Goal: Information Seeking & Learning: Learn about a topic

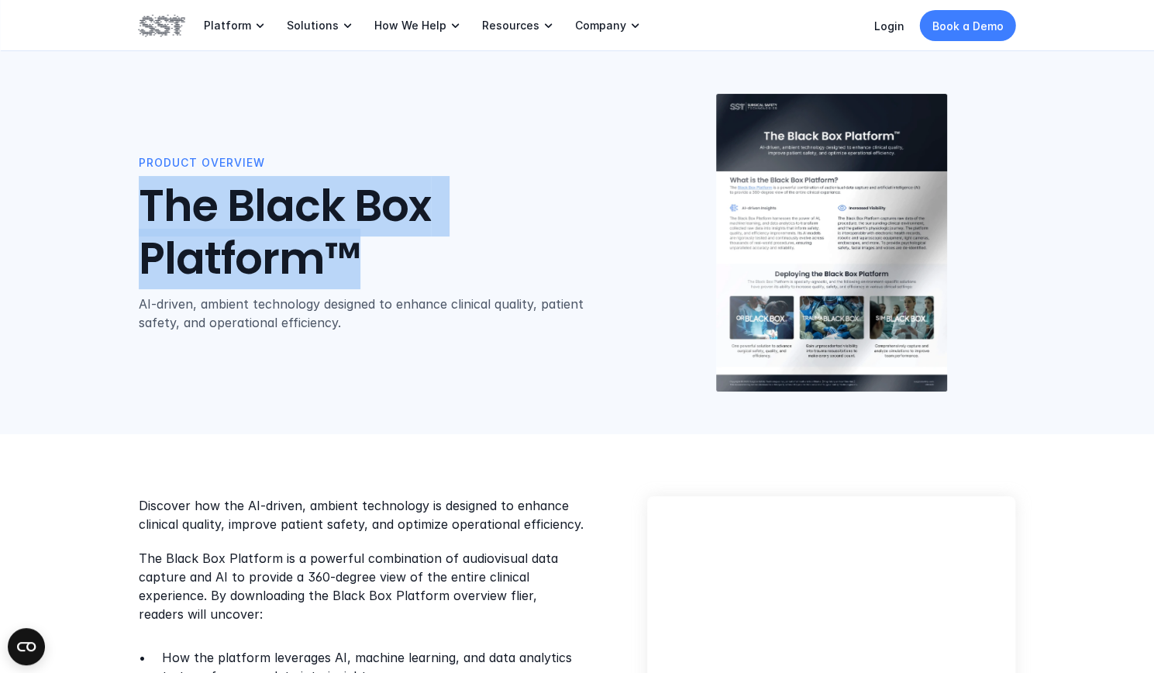
drag, startPoint x: 354, startPoint y: 261, endPoint x: 132, endPoint y: 188, distance: 234.1
click at [132, 188] on div "Product Overview The Black Box Platform™ AI-driven, ambient technology designed…" at bounding box center [577, 217] width 1154 height 434
copy h1 "The Black Box Platform™"
click at [166, 30] on img at bounding box center [162, 25] width 47 height 26
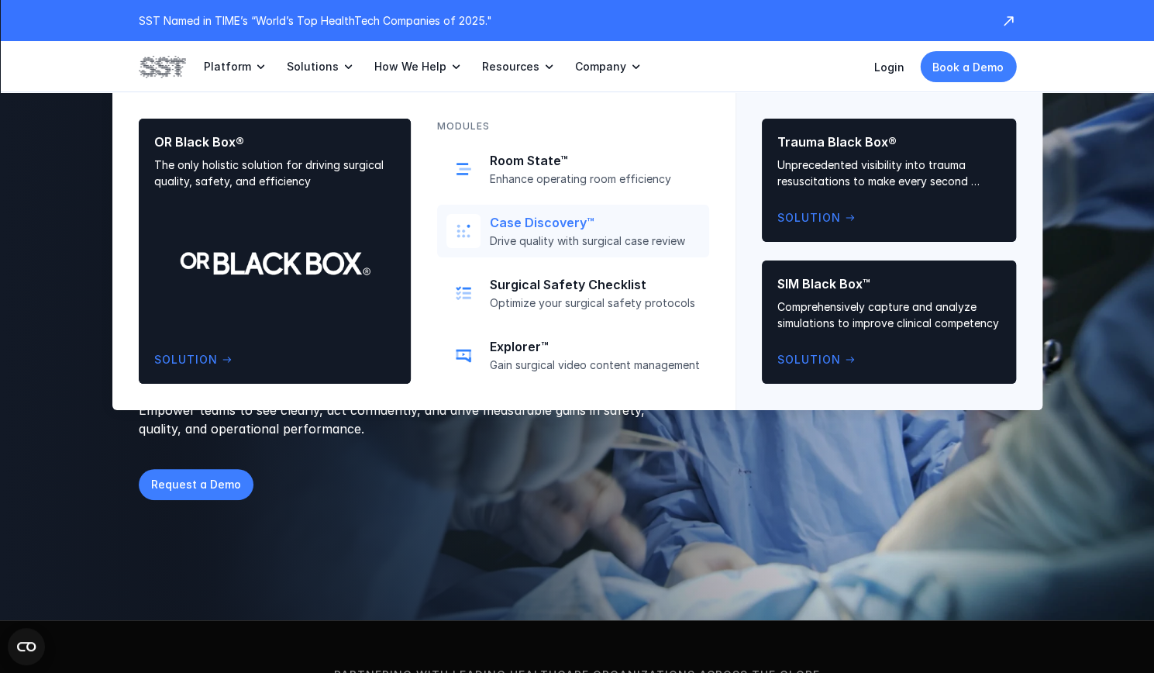
click at [536, 223] on p "Case Discovery™" at bounding box center [595, 223] width 210 height 16
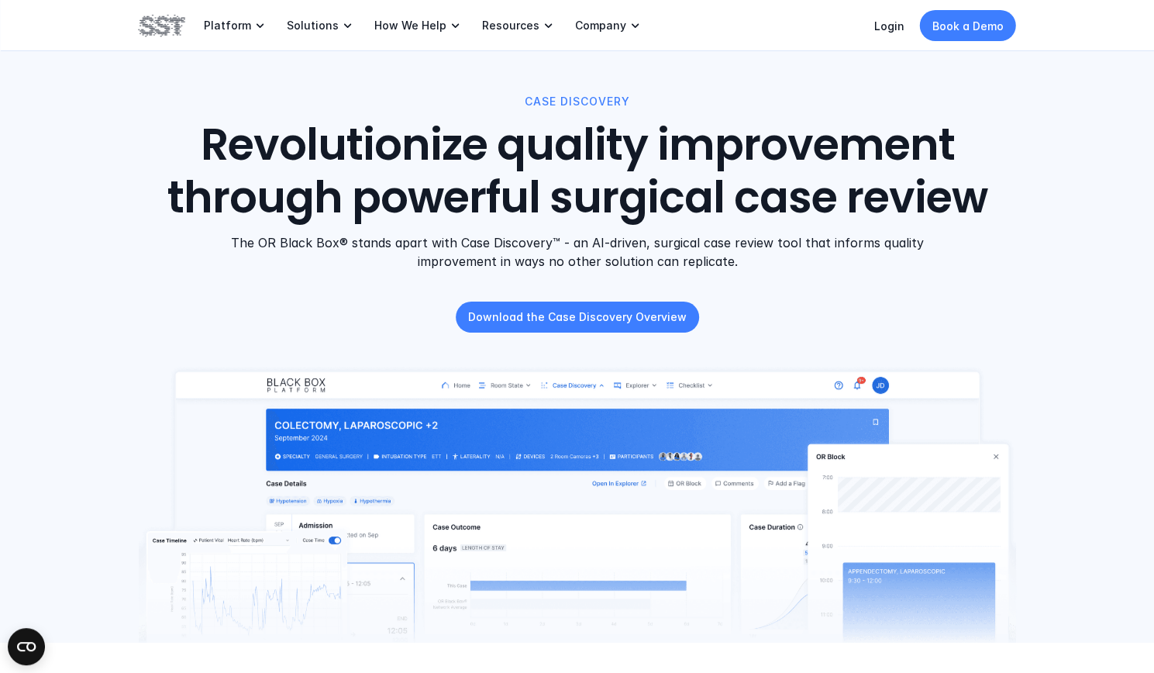
click at [162, 13] on img at bounding box center [162, 25] width 47 height 26
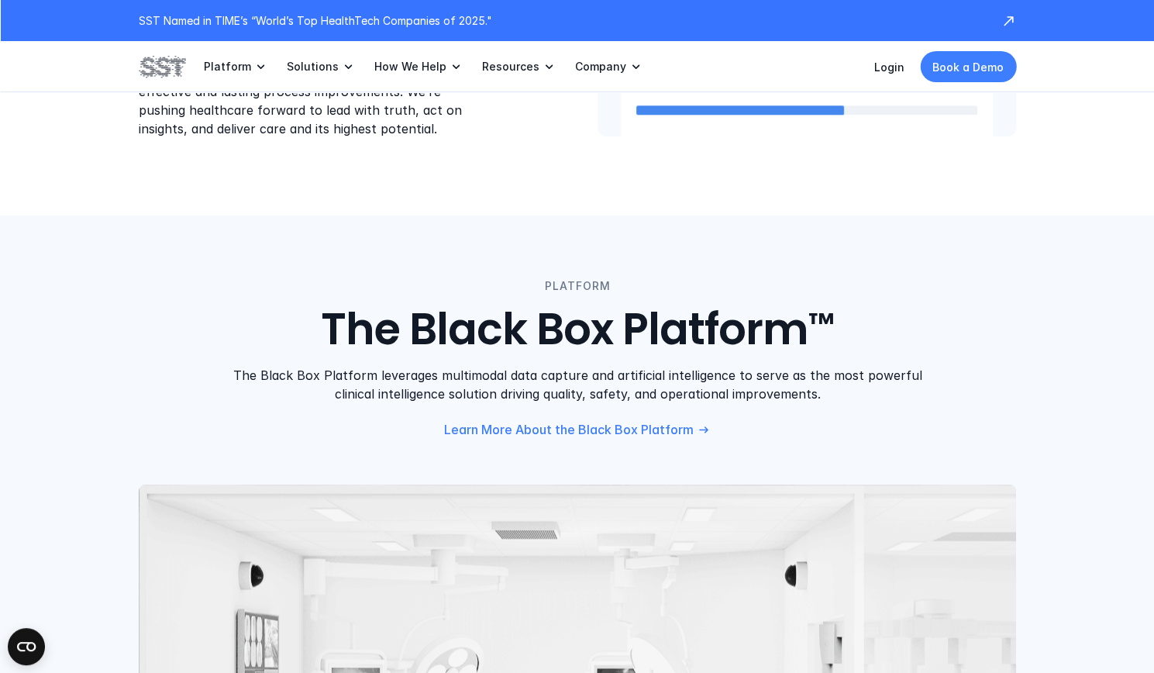
scroll to position [1253, 0]
